Goal: Task Accomplishment & Management: Manage account settings

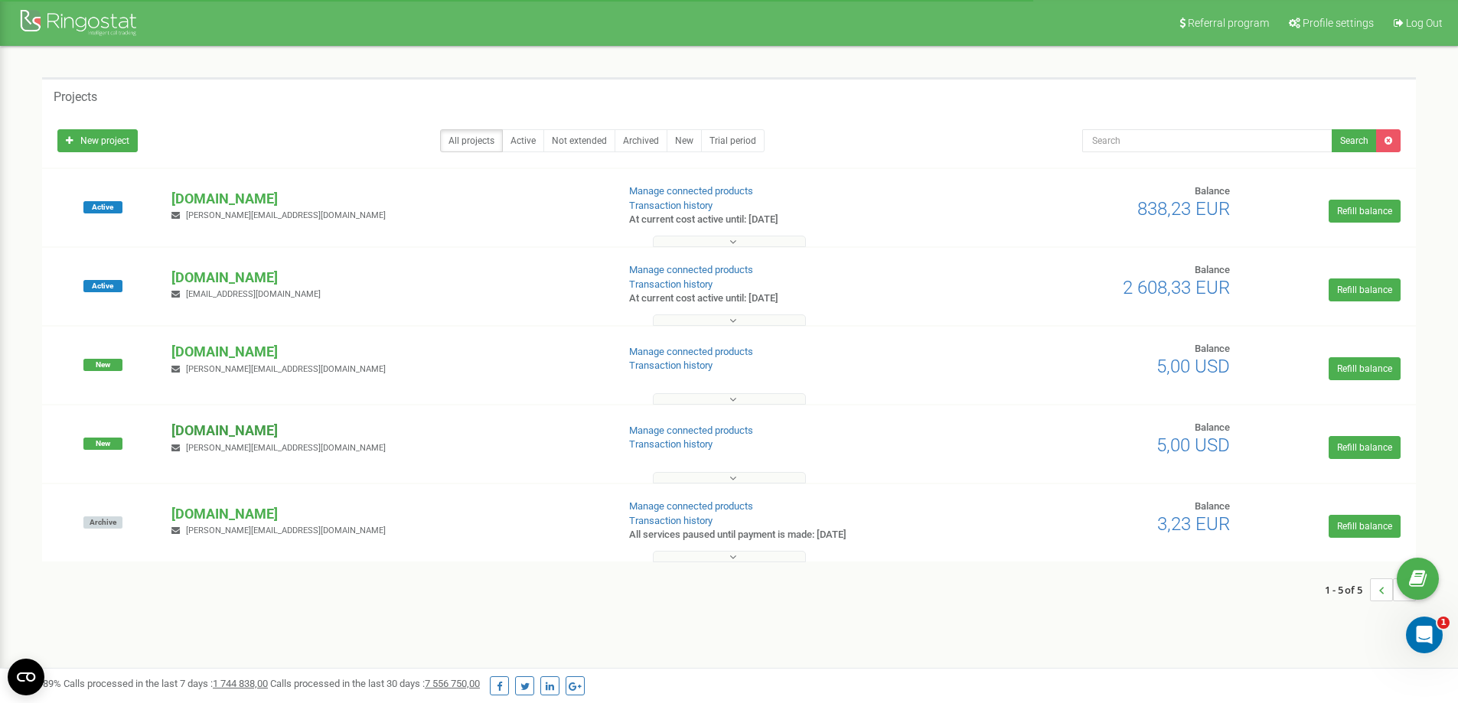
click at [246, 430] on p "[DOMAIN_NAME]" at bounding box center [387, 431] width 432 height 20
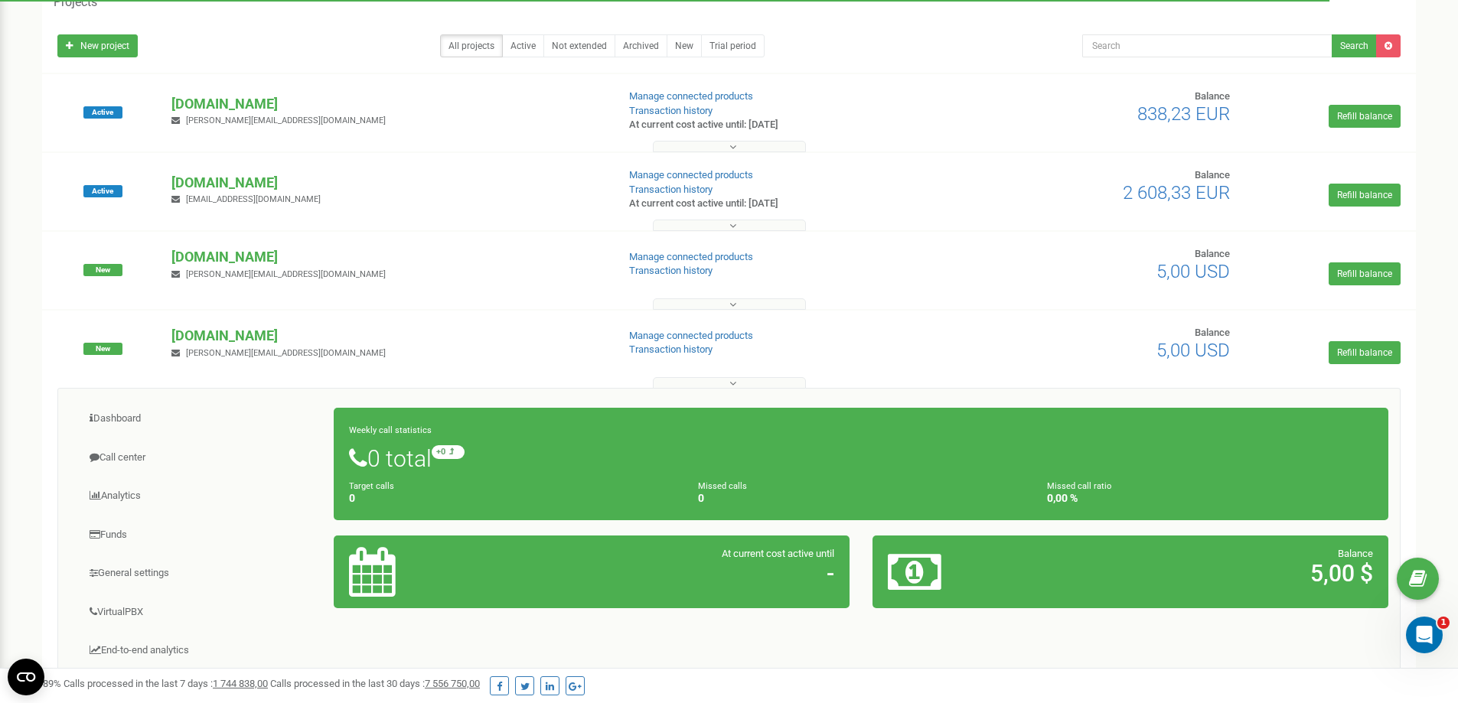
scroll to position [306, 0]
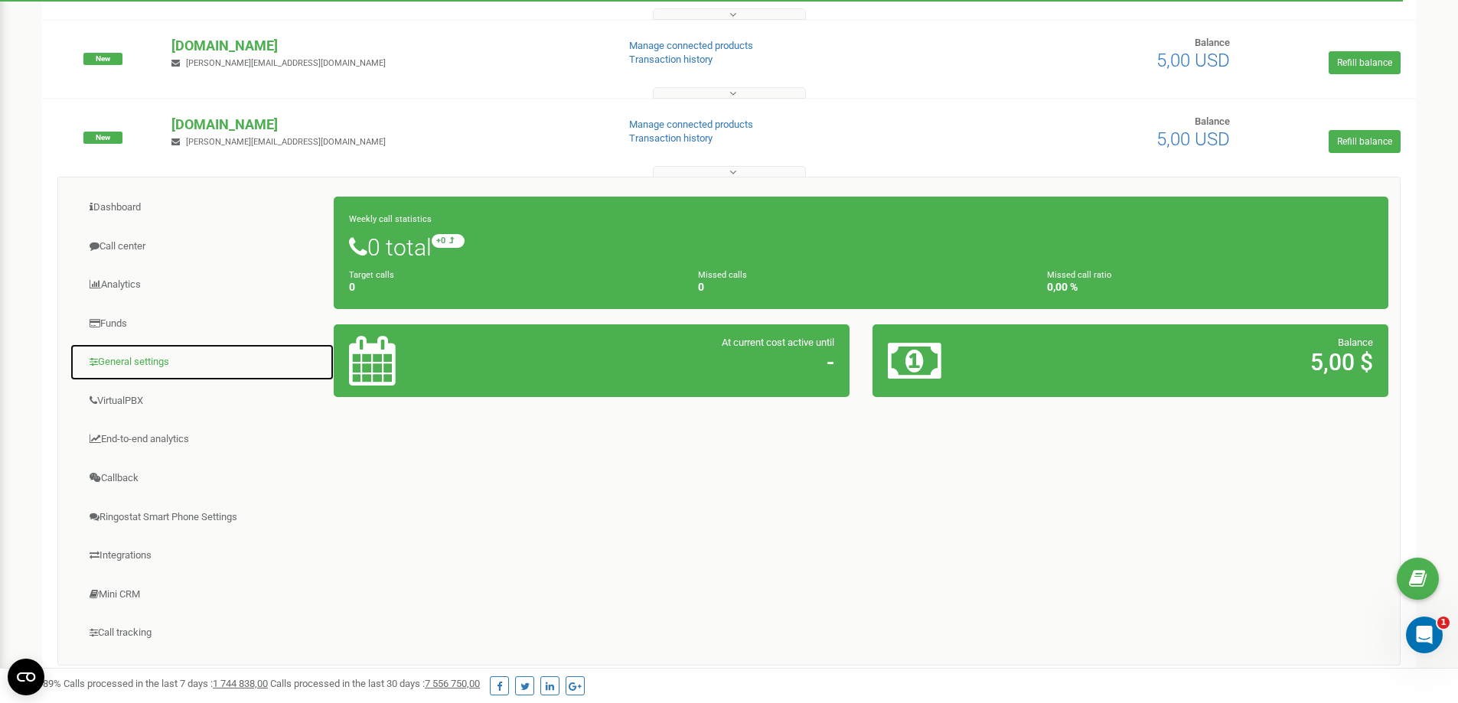
click at [135, 358] on link "General settings" at bounding box center [202, 362] width 265 height 37
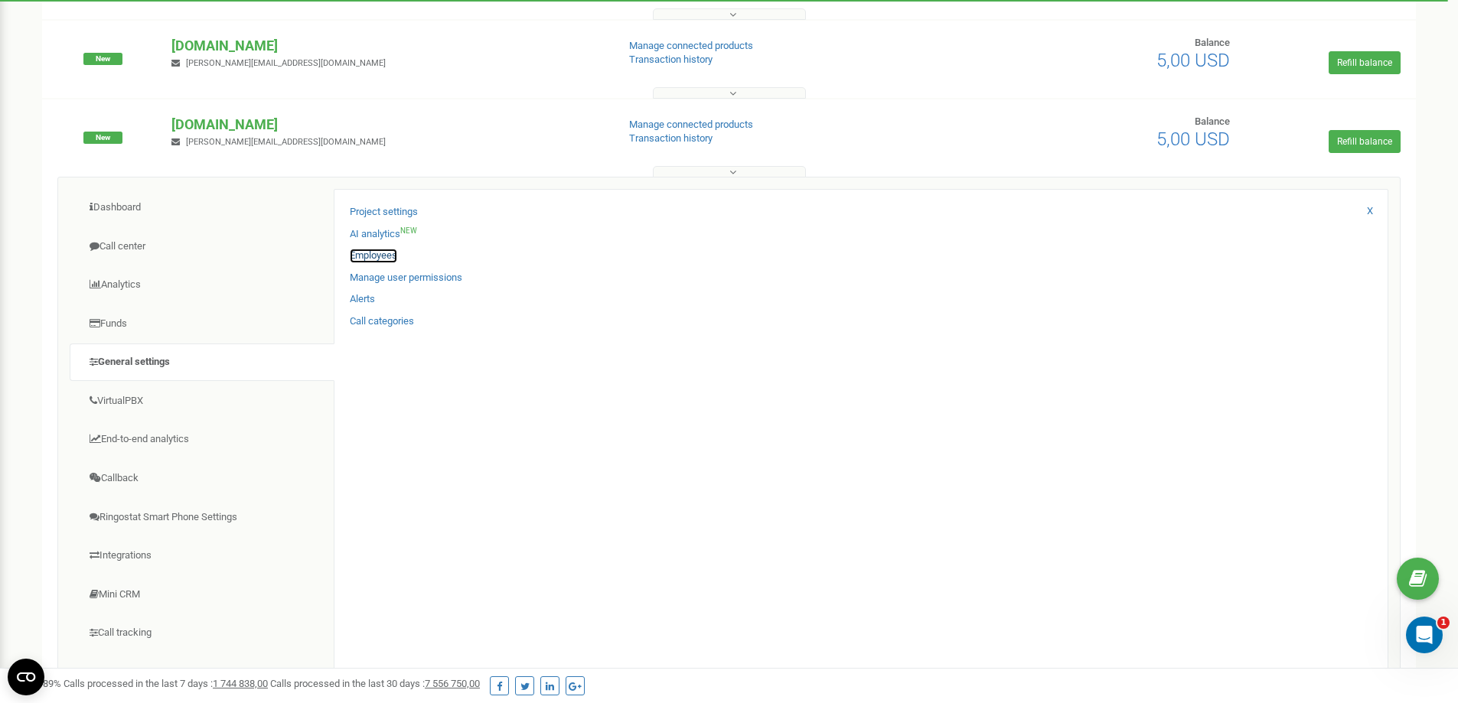
click at [377, 254] on link "Employees" at bounding box center [373, 256] width 47 height 15
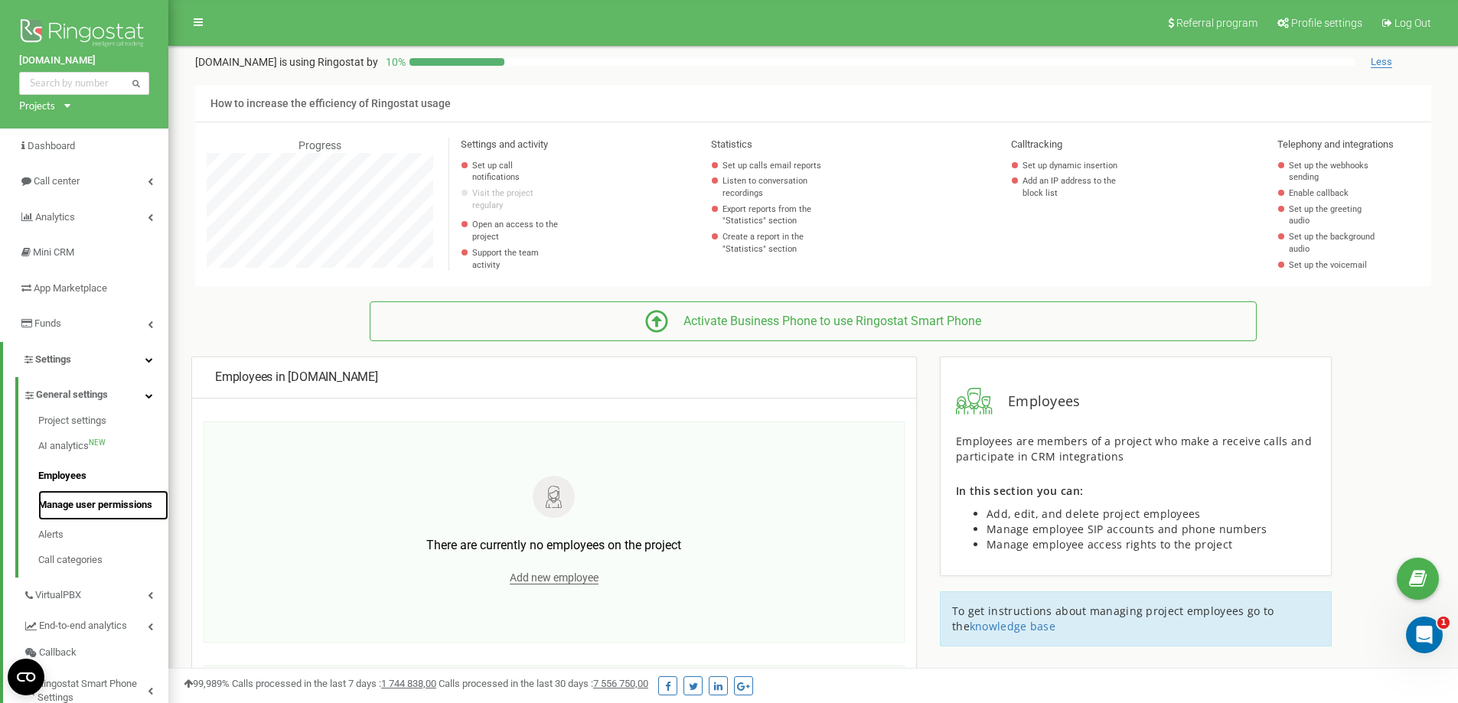
click at [87, 504] on link "Manage user permissions" at bounding box center [103, 506] width 130 height 30
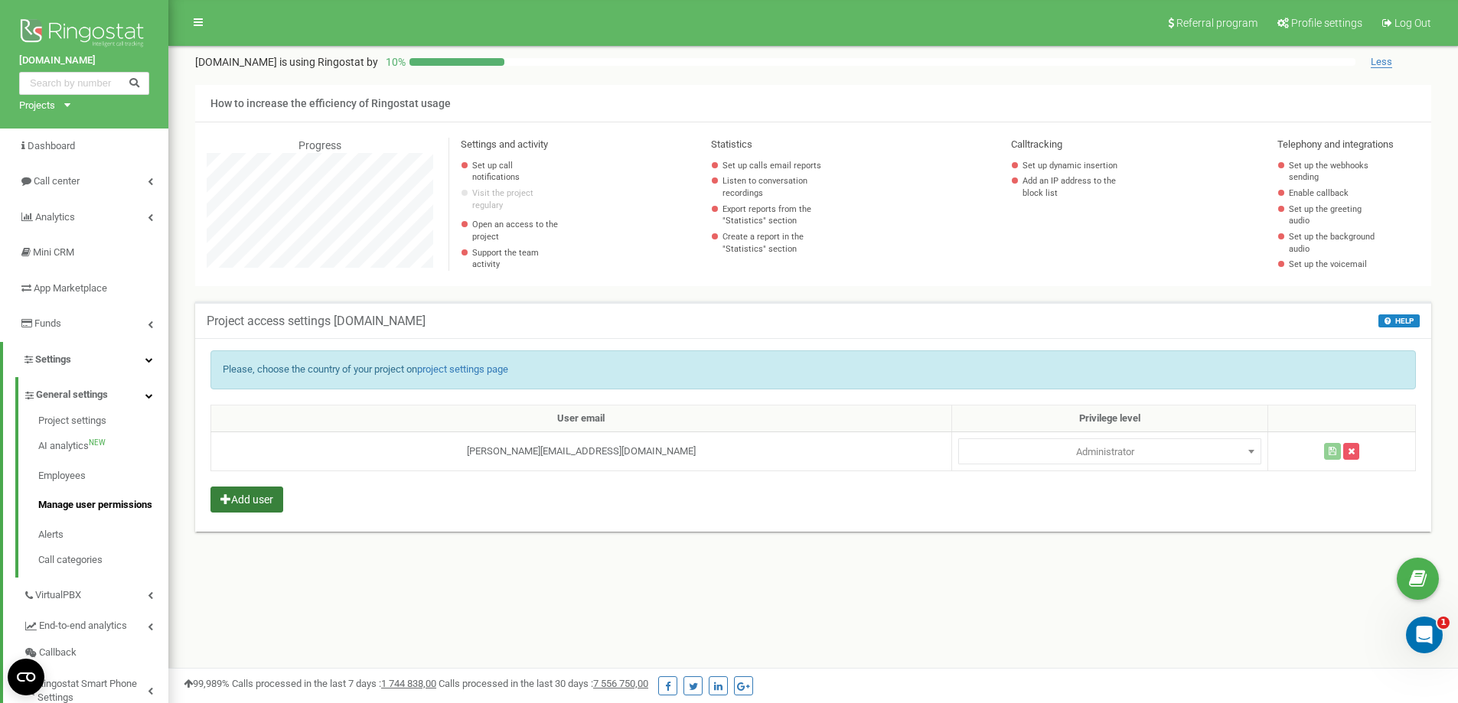
click at [259, 500] on button "Add user" at bounding box center [246, 500] width 73 height 26
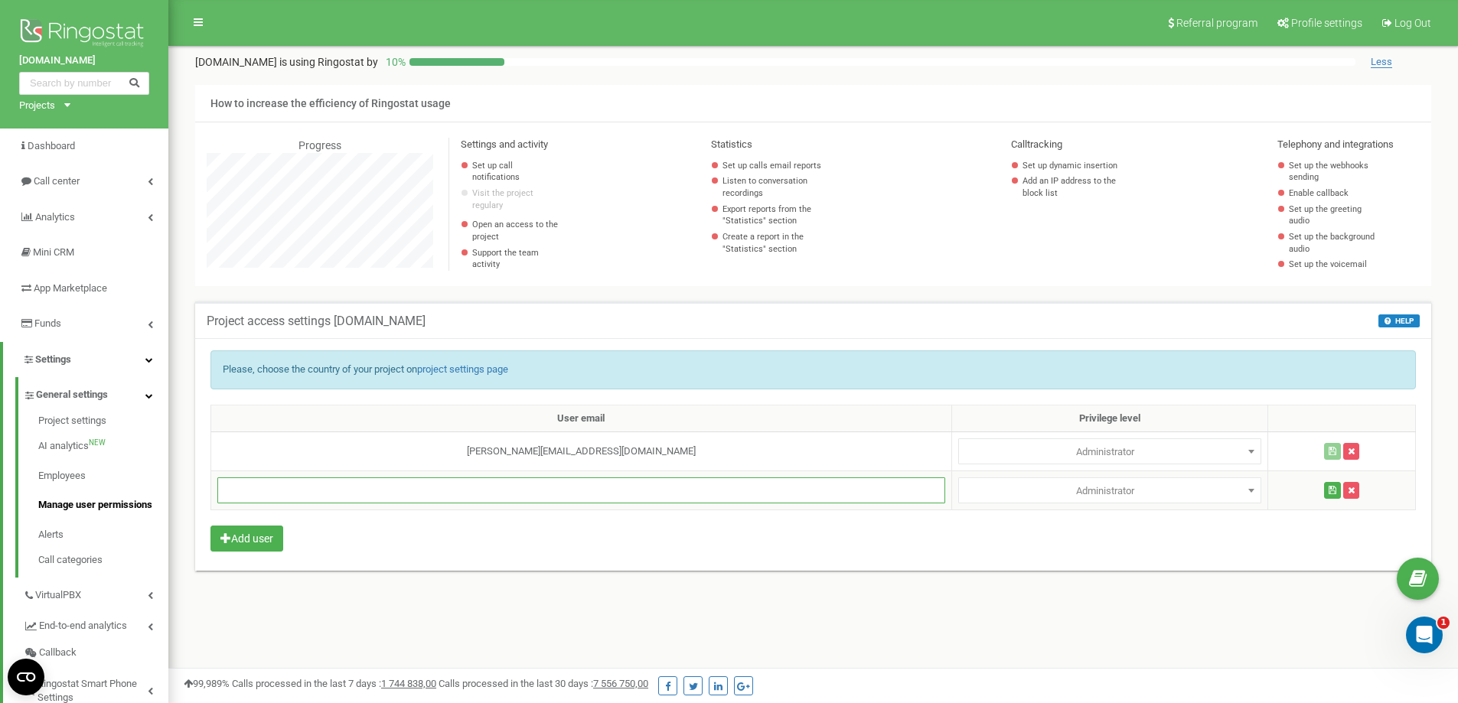
click at [299, 485] on input "text" at bounding box center [581, 491] width 728 height 26
paste input "roman.tolstikov@girteka.eu"
type input "roman.tolstikov@girteka.eu"
click at [425, 532] on div "Please, choose the country of your project on project settings page User email …" at bounding box center [813, 454] width 1236 height 233
click at [1098, 463] on span "Administrator" at bounding box center [1109, 452] width 292 height 21
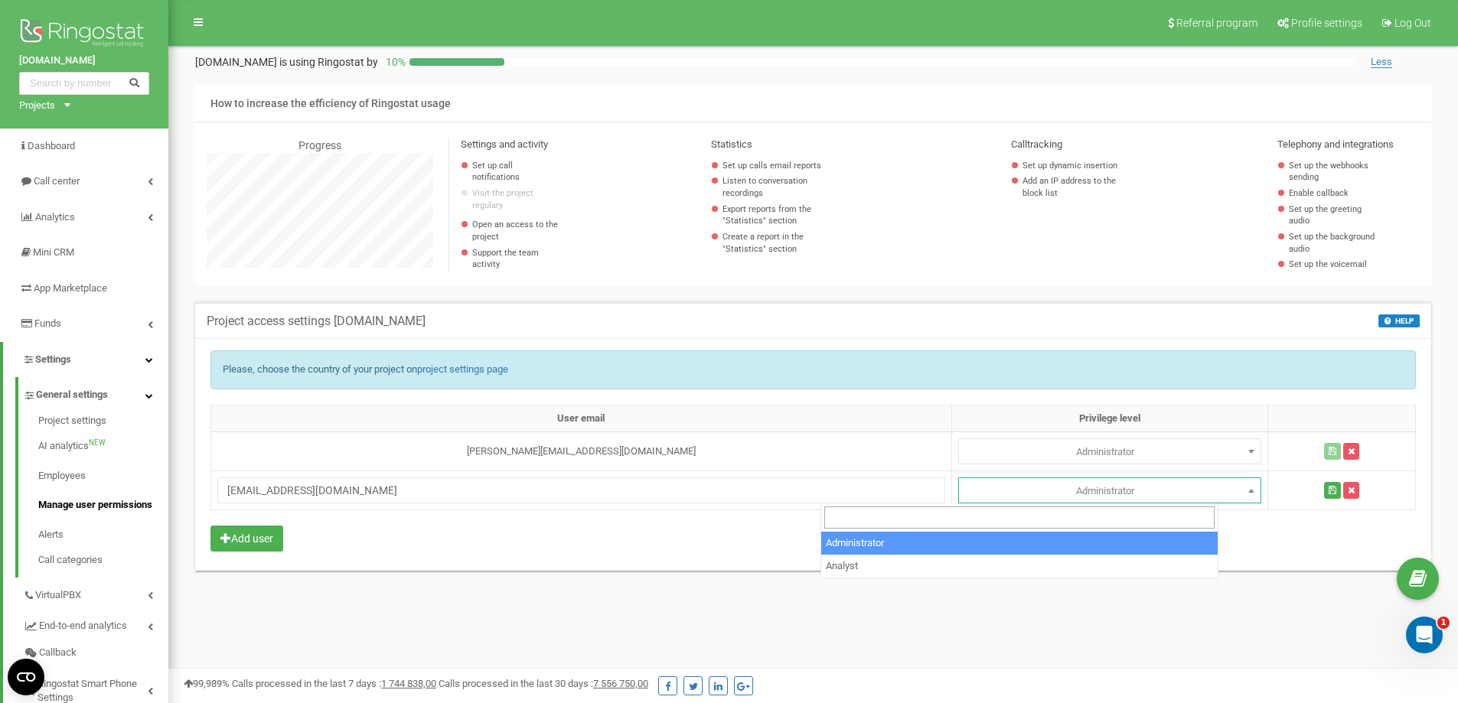
click at [667, 543] on div "Please, choose the country of your project on project settings page User email …" at bounding box center [813, 454] width 1236 height 233
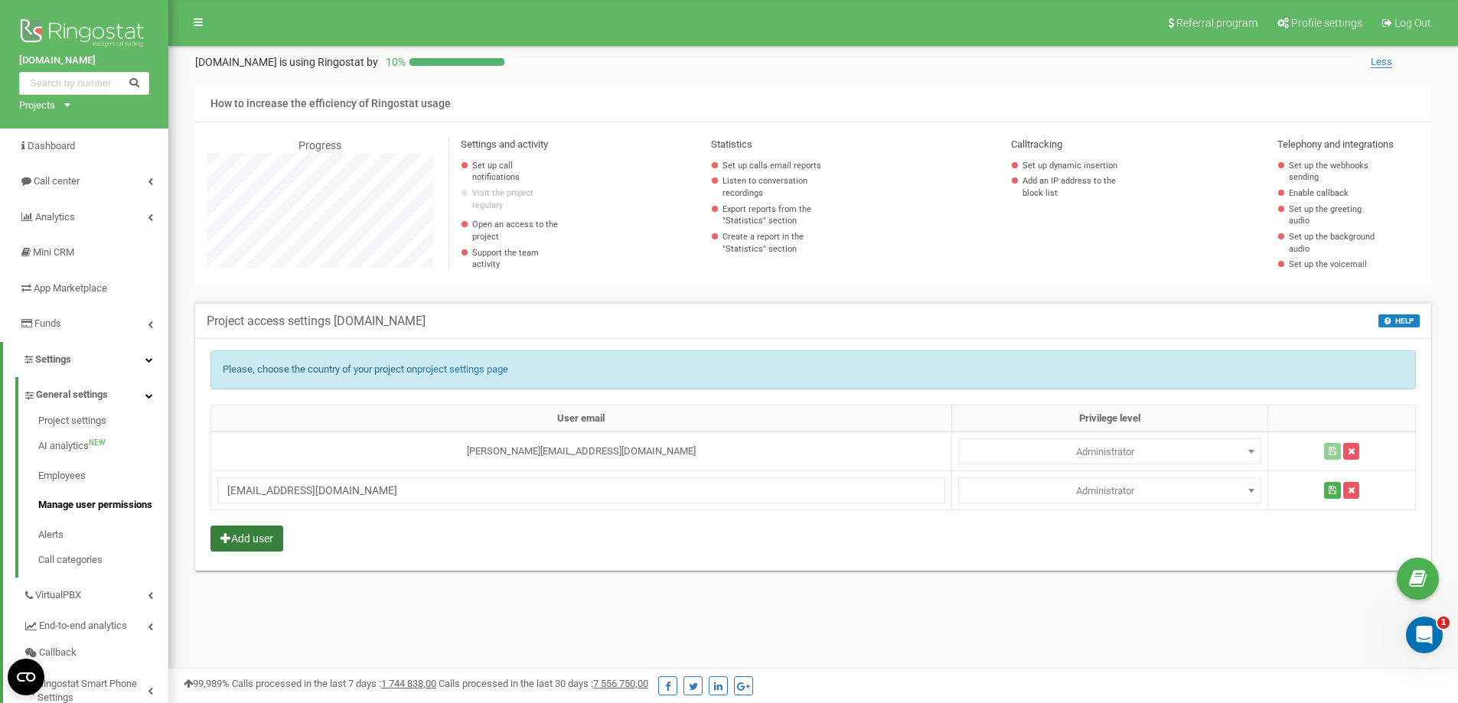
click at [256, 544] on button "Add user" at bounding box center [246, 539] width 73 height 26
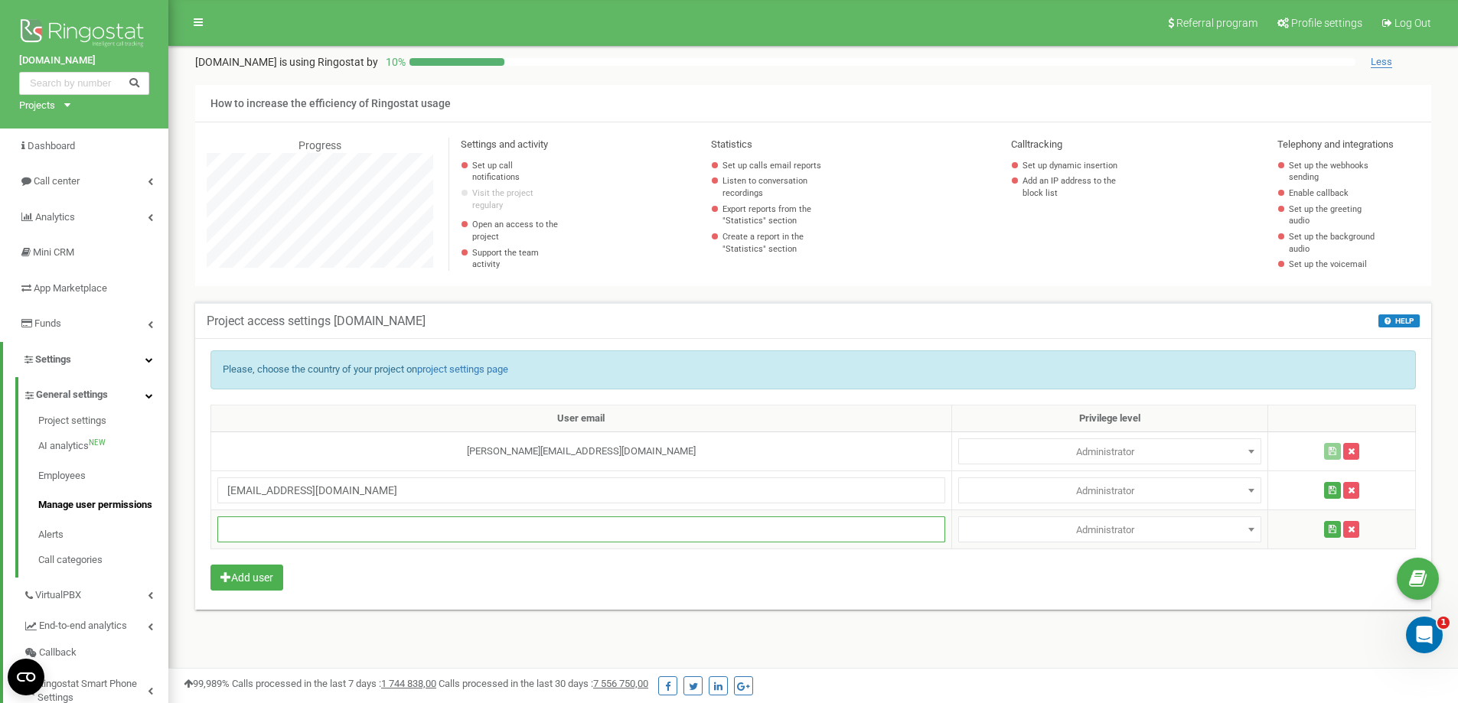
click at [268, 527] on input "text" at bounding box center [581, 530] width 728 height 26
type input "[EMAIL_ADDRESS][DOMAIN_NAME]"
click at [479, 581] on div "Please, choose the country of your project on project settings page User email …" at bounding box center [813, 474] width 1236 height 272
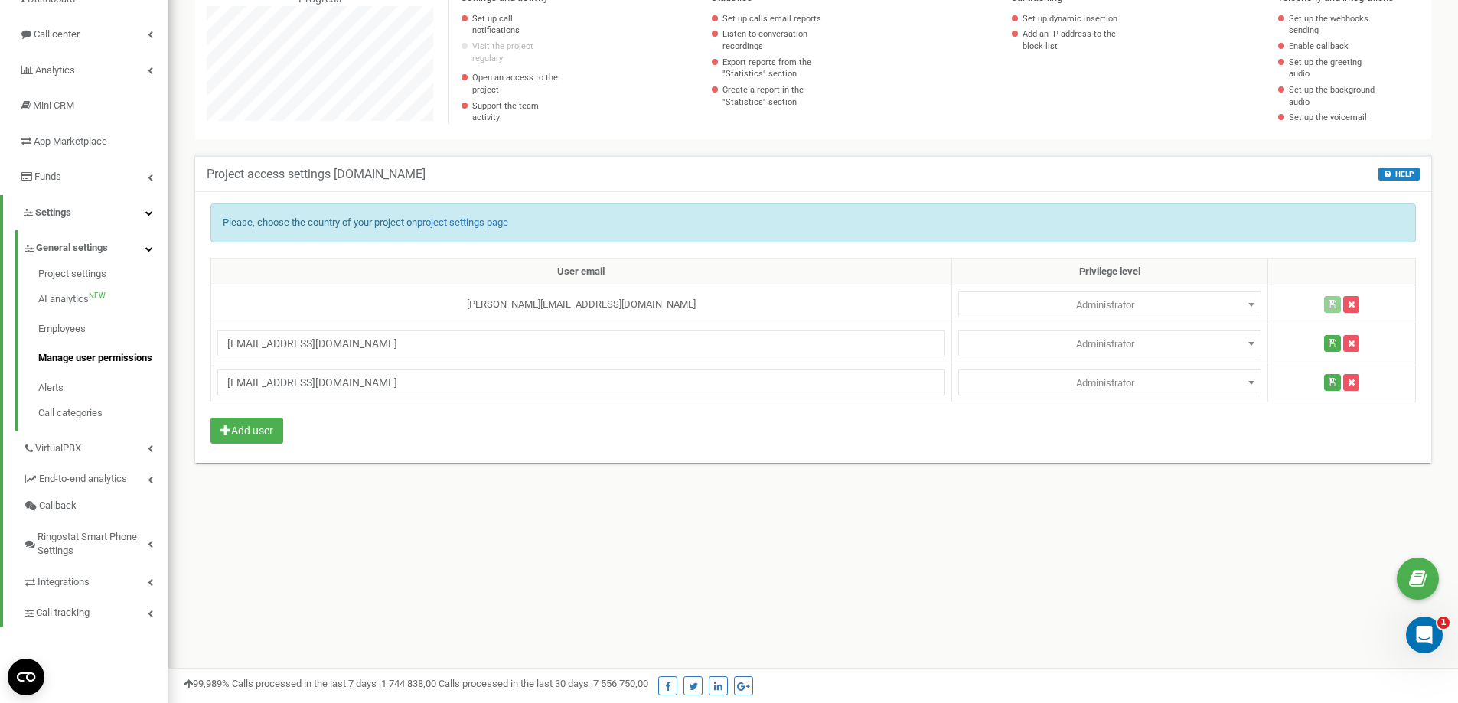
scroll to position [153, 0]
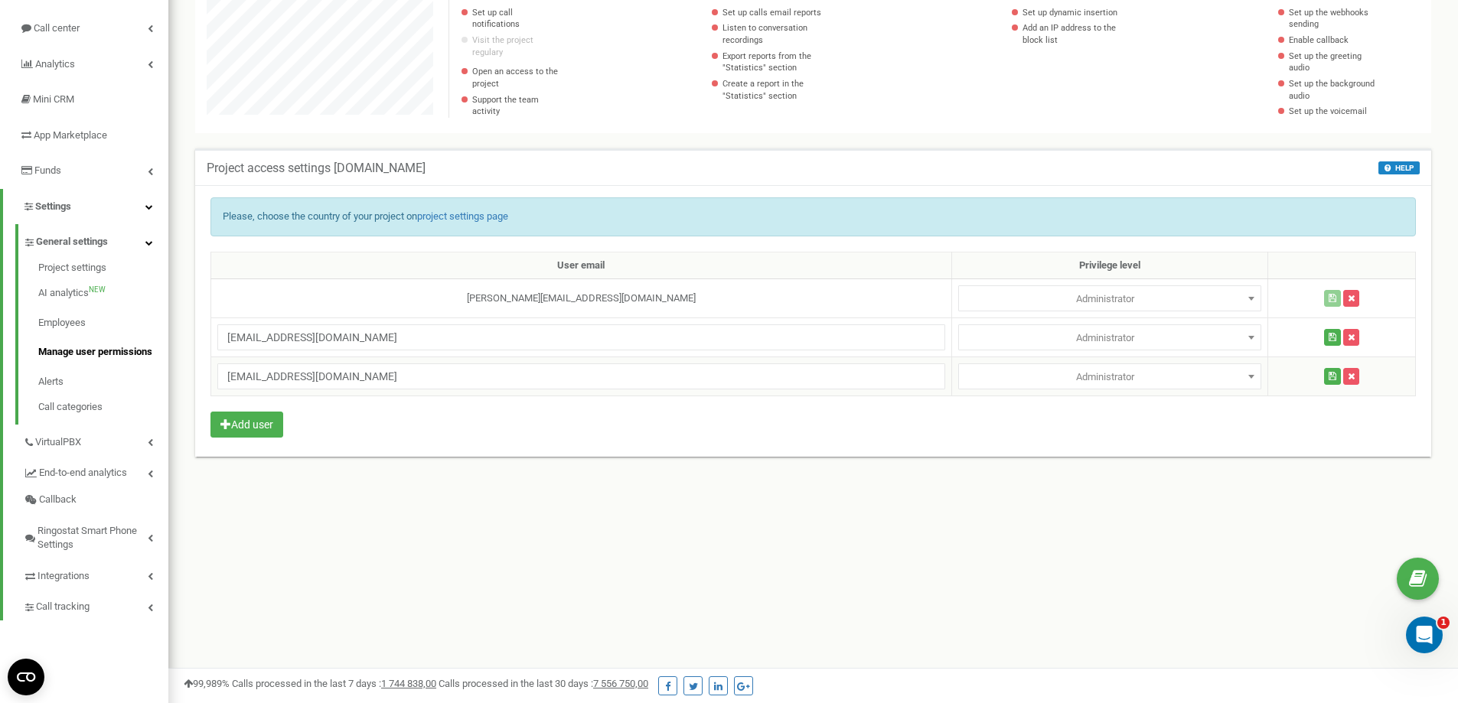
drag, startPoint x: 459, startPoint y: 437, endPoint x: 270, endPoint y: 374, distance: 199.2
click at [458, 437] on div "Please, choose the country of your project on project settings page User email …" at bounding box center [813, 321] width 1236 height 272
click at [100, 342] on link "Manage user permissions" at bounding box center [103, 352] width 130 height 30
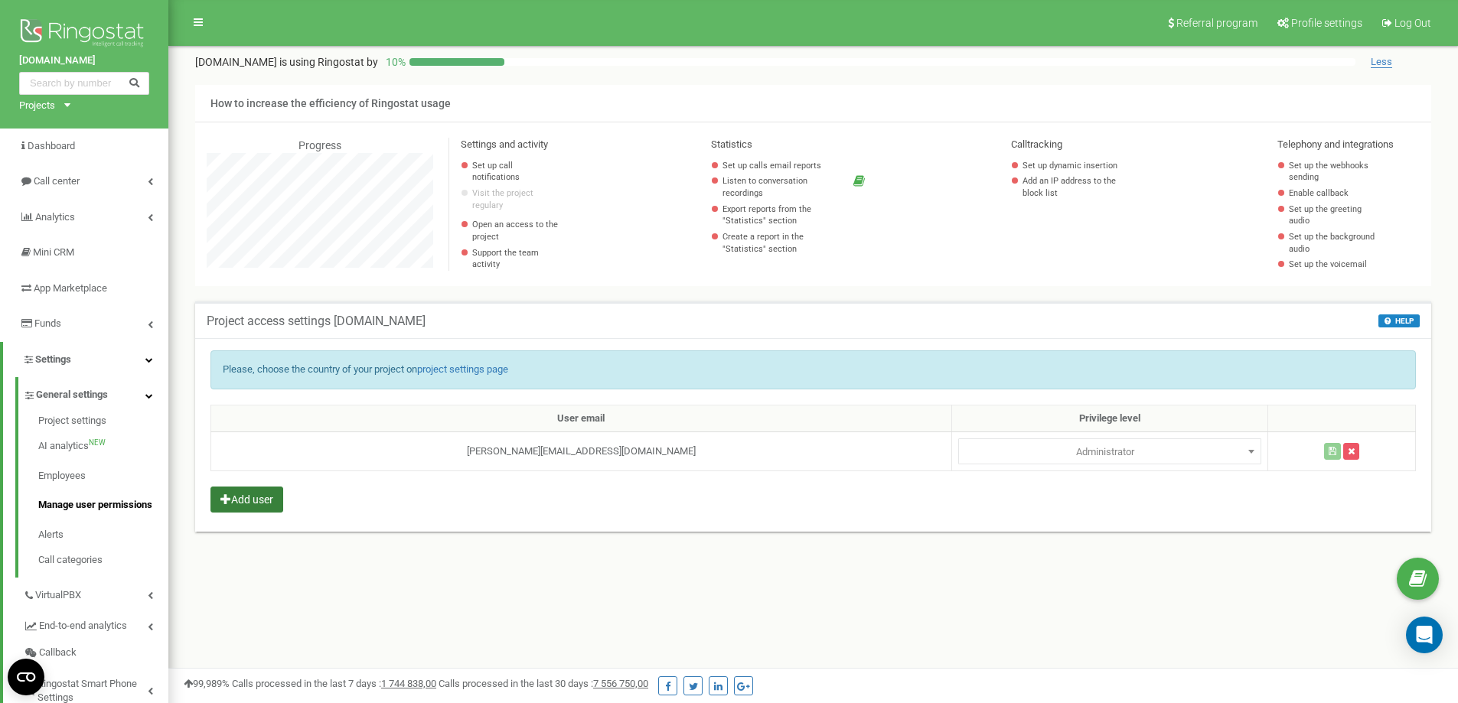
click at [248, 501] on button "Add user" at bounding box center [246, 500] width 73 height 26
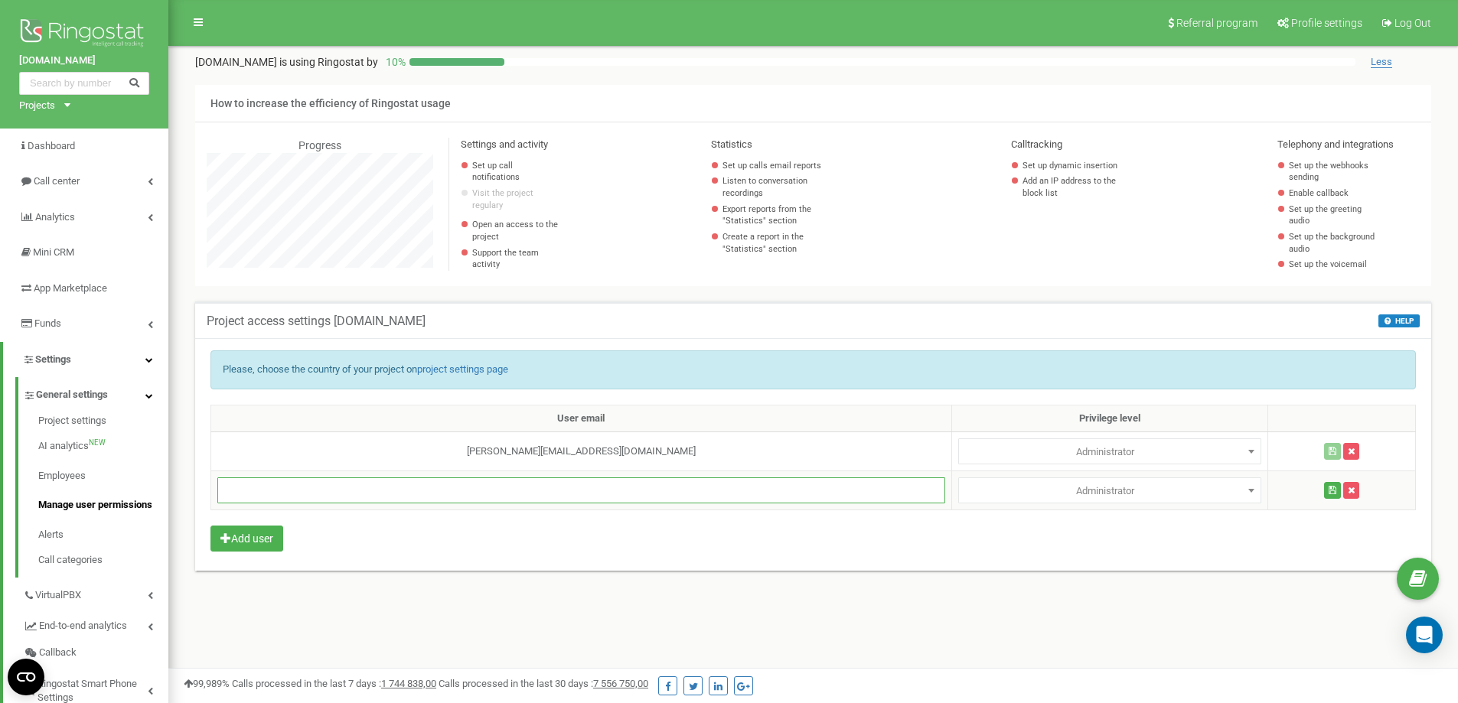
click at [324, 491] on input "text" at bounding box center [581, 491] width 728 height 26
type input "[EMAIL_ADDRESS][DOMAIN_NAME]"
click at [1329, 487] on icon "button" at bounding box center [1333, 490] width 8 height 9
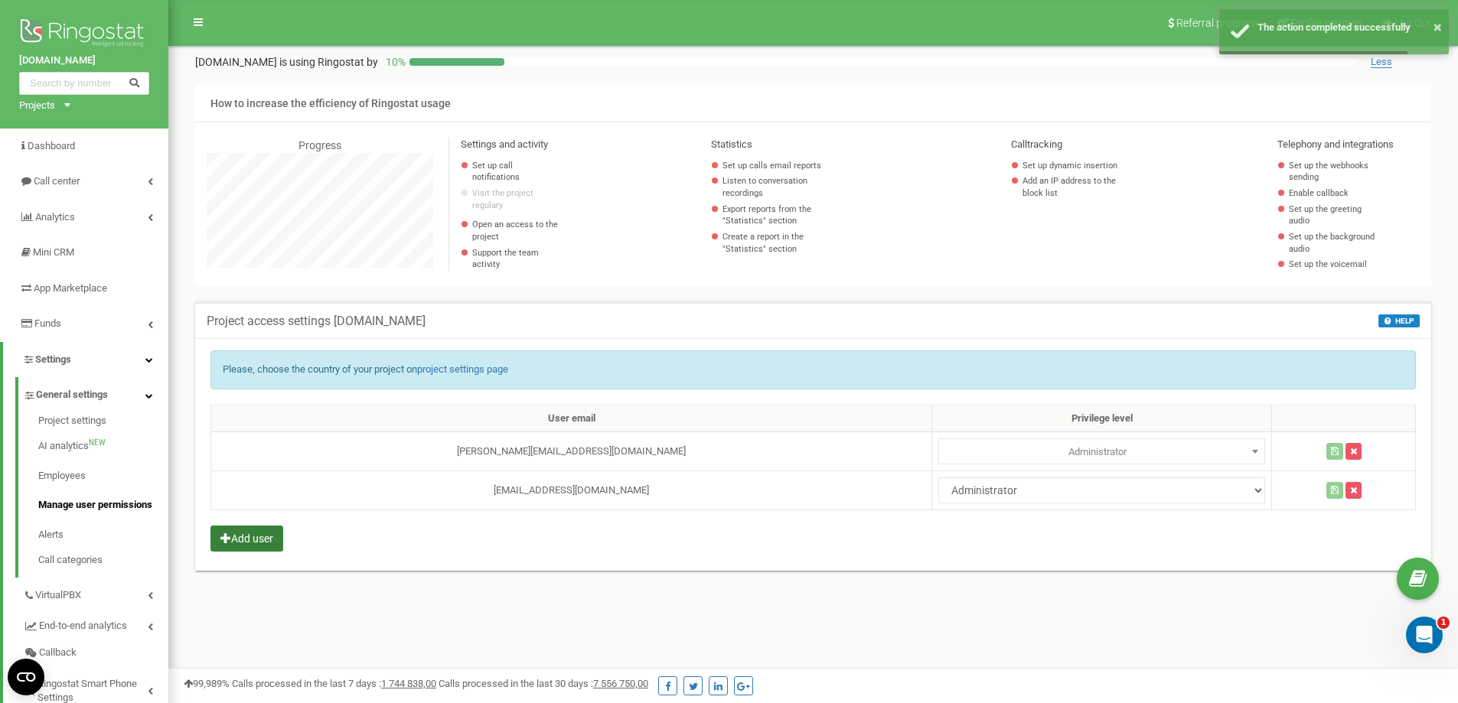
click at [242, 533] on button "Add user" at bounding box center [246, 539] width 73 height 26
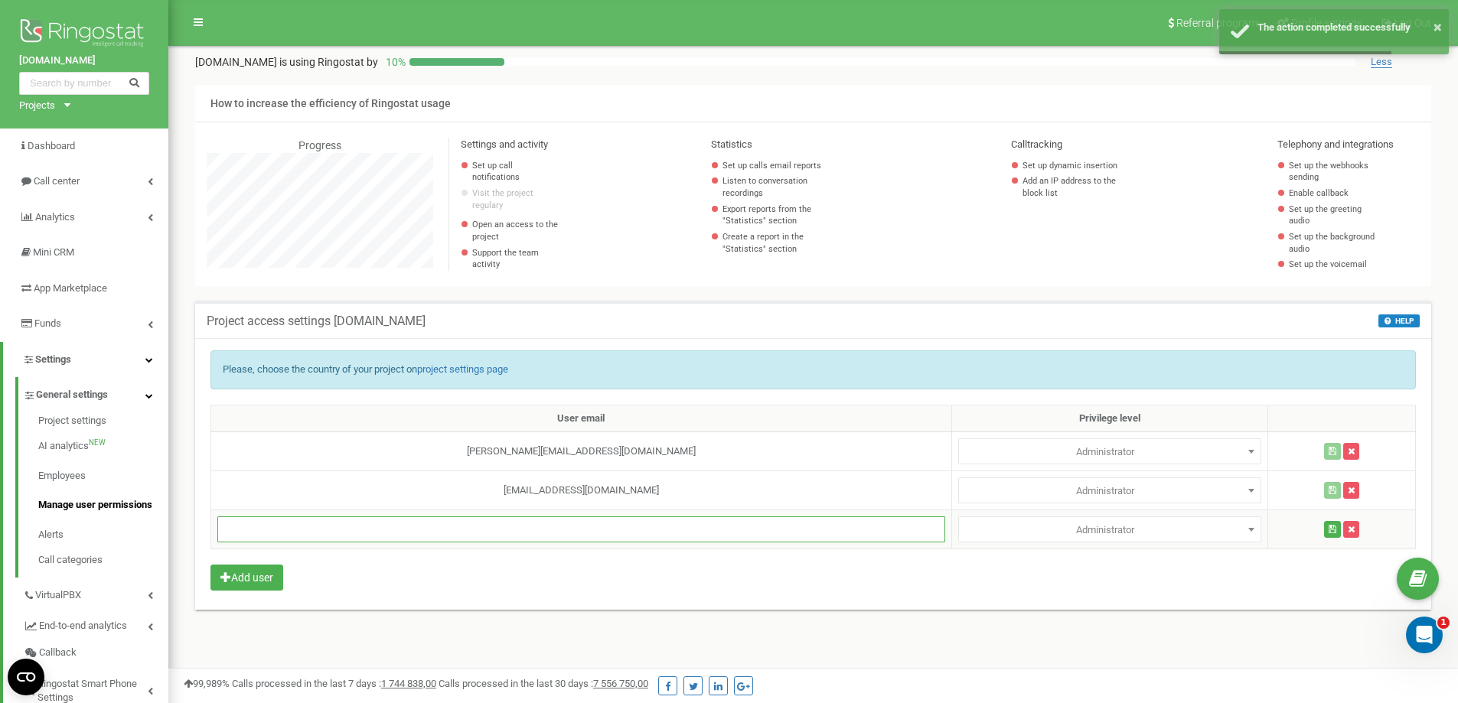
click at [411, 530] on input "text" at bounding box center [581, 530] width 728 height 26
paste input "[EMAIL_ADDRESS][DOMAIN_NAME]"
type input "[EMAIL_ADDRESS][DOMAIN_NAME]"
click at [1329, 531] on icon "button" at bounding box center [1333, 529] width 8 height 9
